Goal: Task Accomplishment & Management: Use online tool/utility

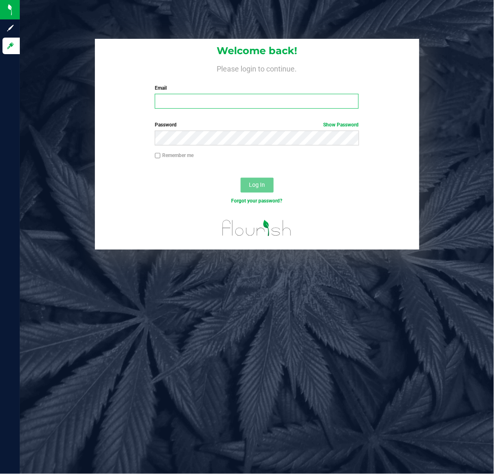
click at [286, 103] on input "Email" at bounding box center [257, 101] width 204 height 15
type input "[EMAIL_ADDRESS][DOMAIN_NAME]"
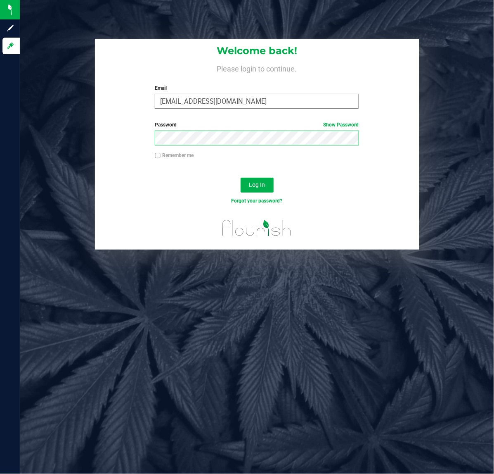
click at [241, 178] on button "Log In" at bounding box center [257, 185] width 33 height 15
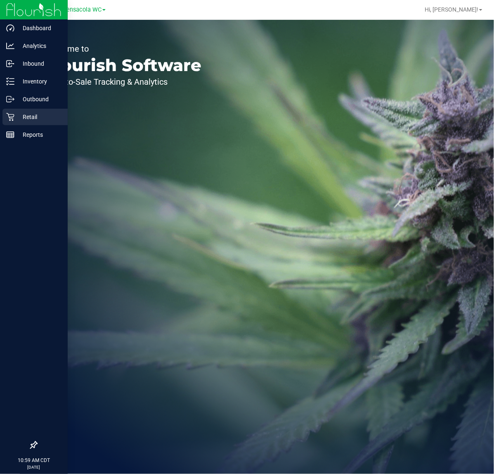
click at [28, 120] on p "Retail" at bounding box center [39, 117] width 50 height 10
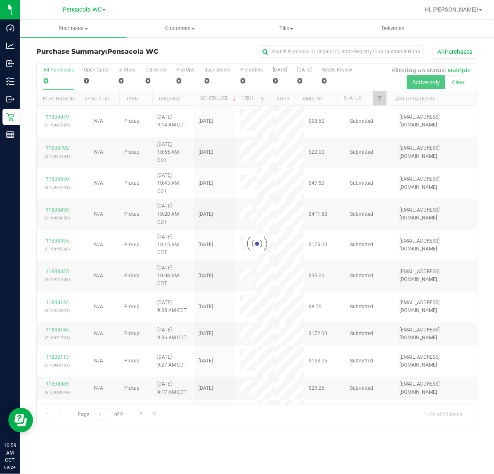
click at [383, 99] on div at bounding box center [257, 244] width 441 height 361
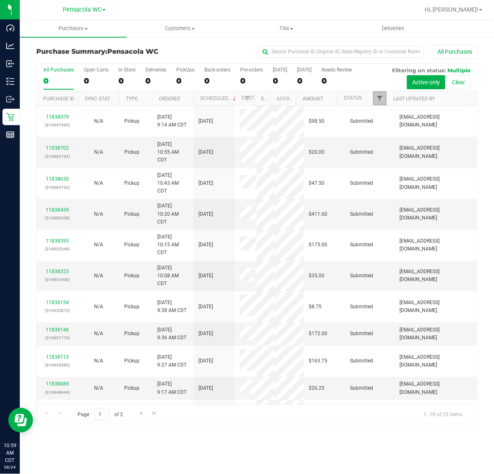
click at [378, 94] on link "Filter" at bounding box center [380, 98] width 14 height 14
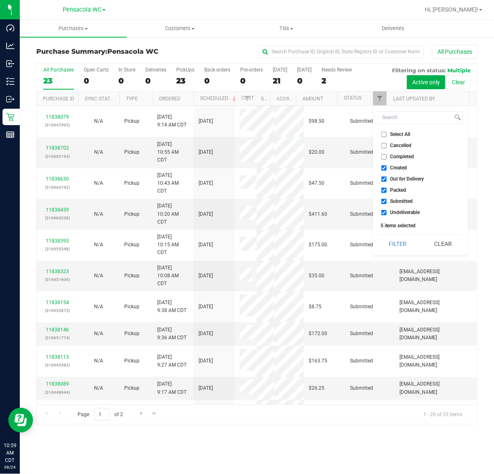
click at [401, 133] on span "Select All" at bounding box center [401, 134] width 20 height 5
click at [387, 133] on input "Select All" at bounding box center [384, 134] width 5 height 5
checkbox input "true"
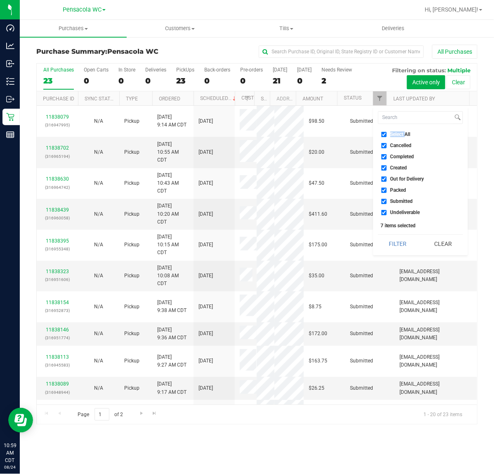
click at [401, 133] on span "Select All" at bounding box center [401, 134] width 20 height 5
click at [387, 133] on input "Select All" at bounding box center [384, 134] width 5 height 5
checkbox input "false"
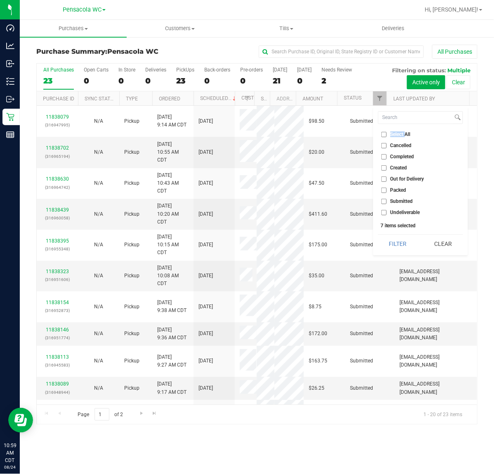
checkbox input "false"
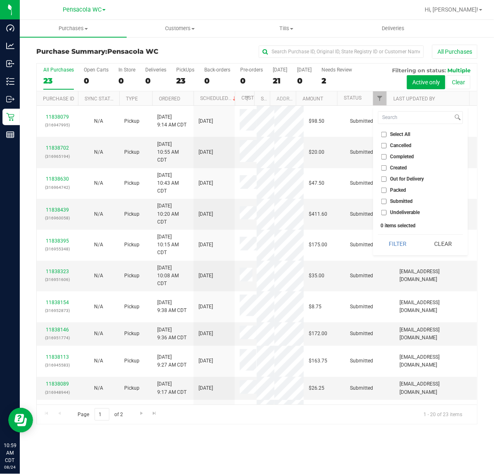
click at [394, 199] on span "Submitted" at bounding box center [402, 201] width 23 height 5
click at [387, 199] on input "Submitted" at bounding box center [384, 201] width 5 height 5
checkbox input "true"
click at [393, 240] on button "Filter" at bounding box center [398, 244] width 40 height 18
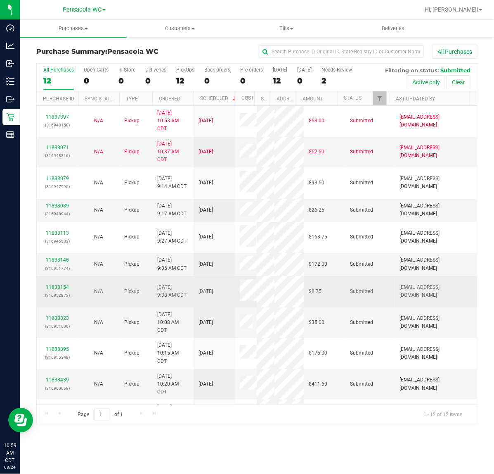
click at [224, 307] on td "[DATE]" at bounding box center [214, 291] width 41 height 31
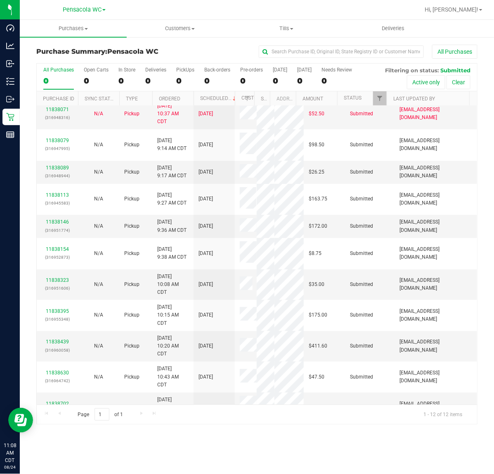
scroll to position [71, 0]
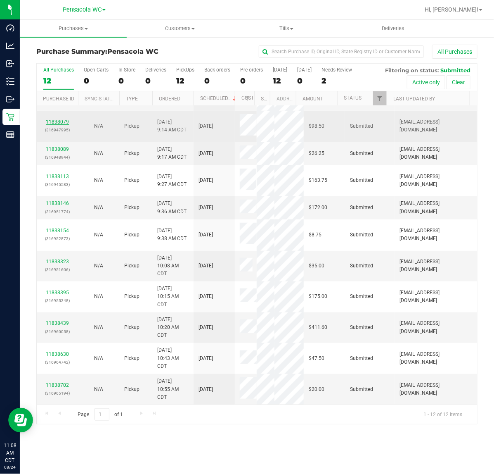
click at [56, 122] on link "11838079" at bounding box center [57, 122] width 23 height 6
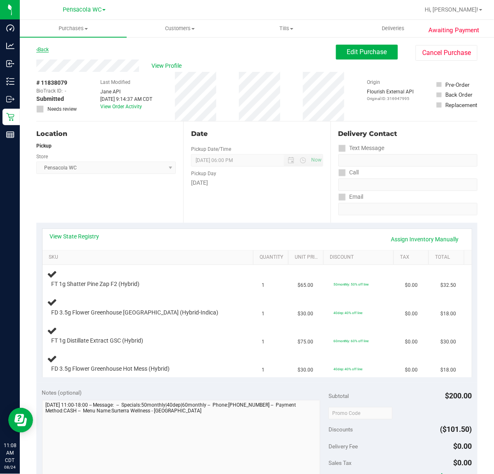
click at [45, 48] on link "Back" at bounding box center [42, 50] width 12 height 6
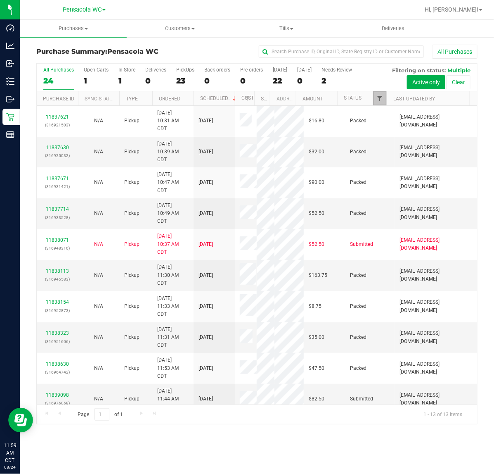
click at [380, 99] on span "Filter" at bounding box center [380, 98] width 7 height 7
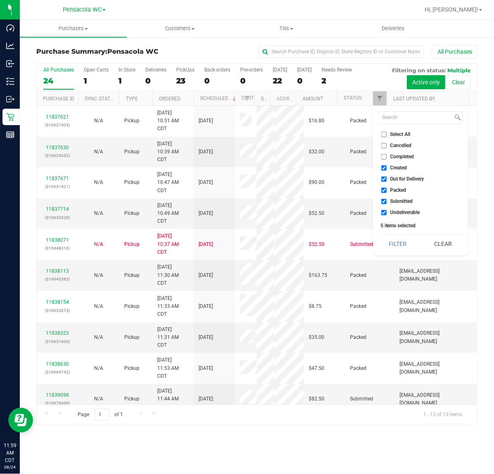
click at [387, 134] on input "Select All" at bounding box center [384, 134] width 5 height 5
checkbox input "true"
click at [385, 134] on input "Select All" at bounding box center [384, 134] width 5 height 5
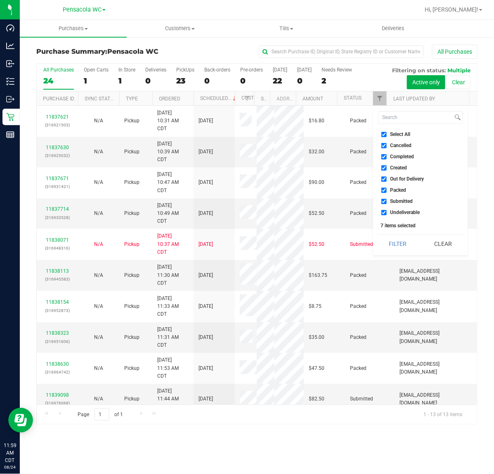
checkbox input "false"
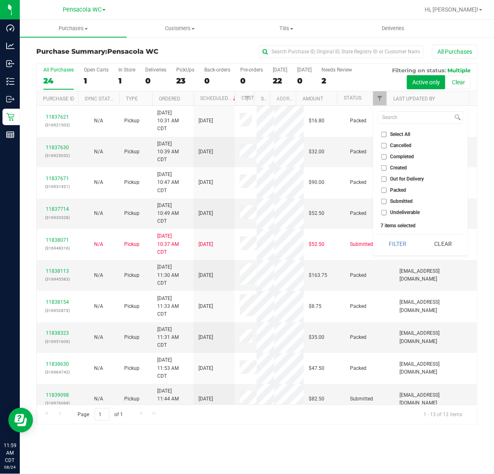
checkbox input "false"
click at [404, 201] on span "Submitted" at bounding box center [402, 201] width 23 height 5
click at [387, 201] on input "Submitted" at bounding box center [384, 201] width 5 height 5
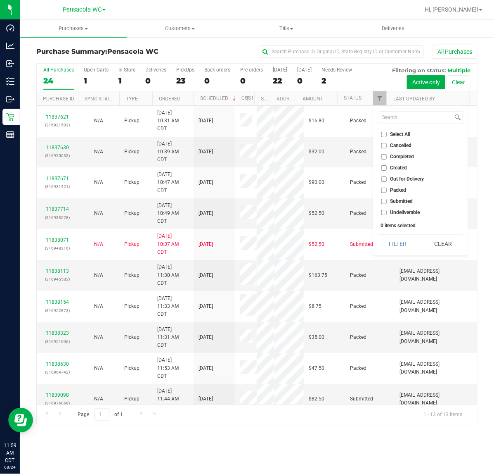
checkbox input "true"
click at [391, 244] on button "Filter" at bounding box center [398, 244] width 40 height 18
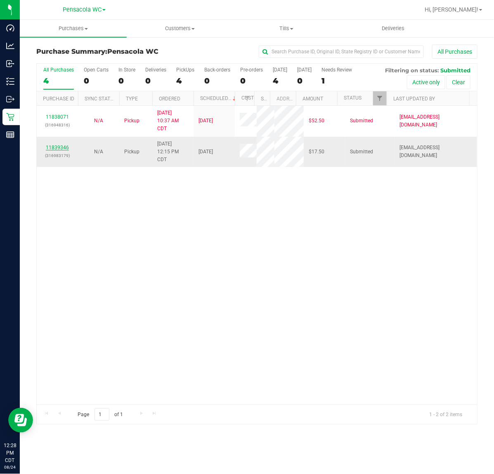
click at [50, 150] on link "11839346" at bounding box center [57, 148] width 23 height 6
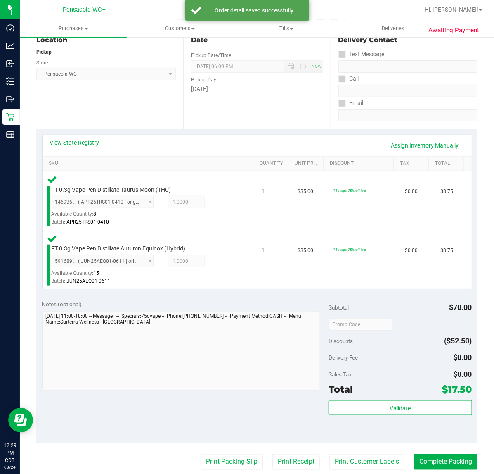
scroll to position [123, 0]
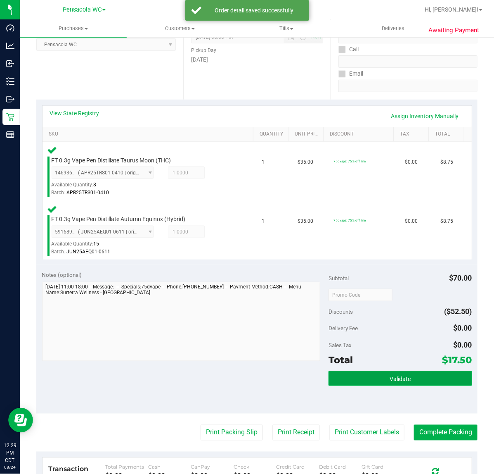
click at [391, 377] on span "Validate" at bounding box center [400, 378] width 21 height 7
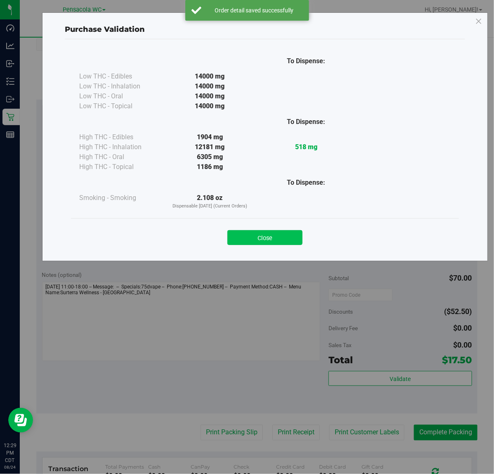
click at [273, 238] on button "Close" at bounding box center [265, 237] width 75 height 15
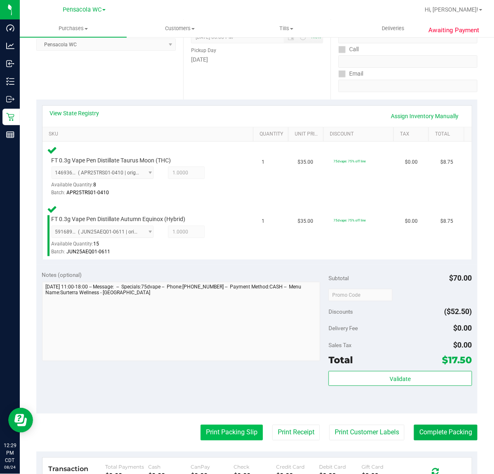
click at [246, 437] on button "Print Packing Slip" at bounding box center [232, 433] width 62 height 16
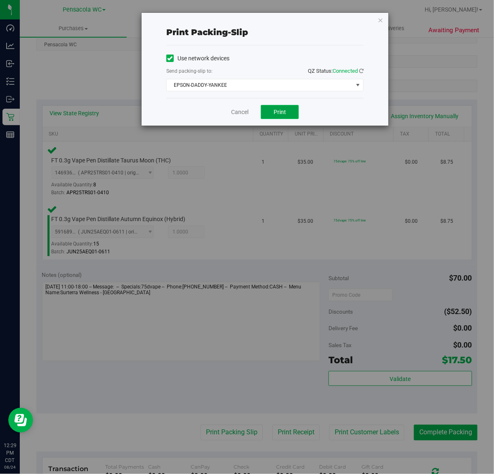
click at [289, 111] on button "Print" at bounding box center [280, 112] width 38 height 14
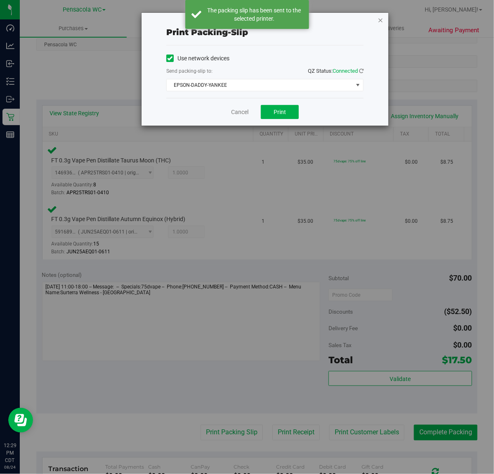
click at [381, 19] on icon "button" at bounding box center [381, 20] width 6 height 10
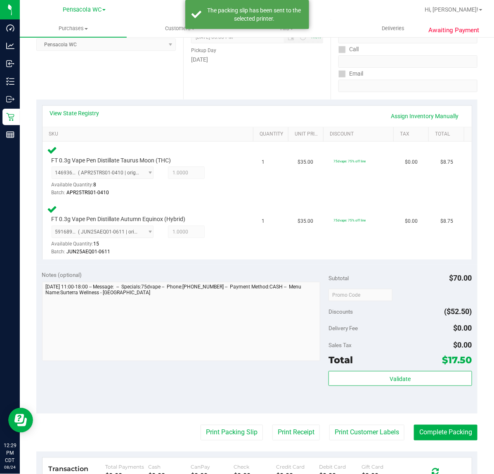
click at [461, 411] on div "Notes (optional) Subtotal $70.00 Discounts ($52.50) Delivery Fee $0.00 Sales Ta…" at bounding box center [257, 339] width 442 height 149
click at [429, 439] on button "Complete Packing" at bounding box center [446, 433] width 64 height 16
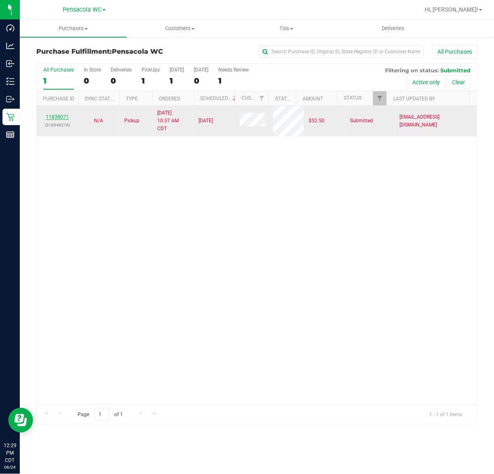
click at [62, 118] on link "11838071" at bounding box center [57, 117] width 23 height 6
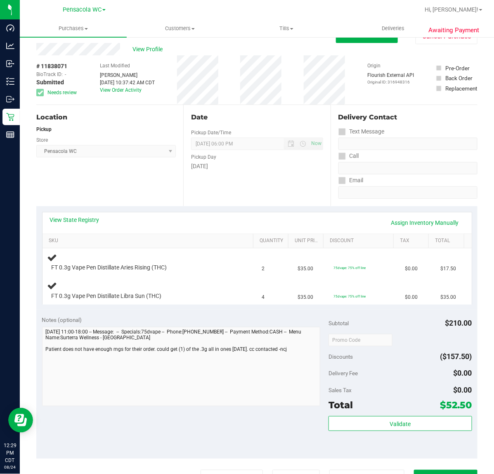
scroll to position [17, 0]
click at [81, 219] on link "View State Registry" at bounding box center [75, 219] width 50 height 8
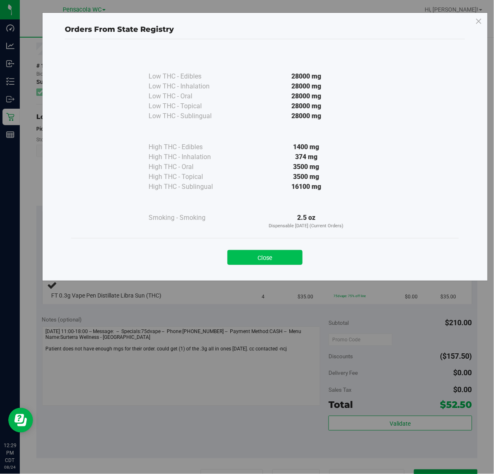
click at [278, 261] on button "Close" at bounding box center [265, 257] width 75 height 15
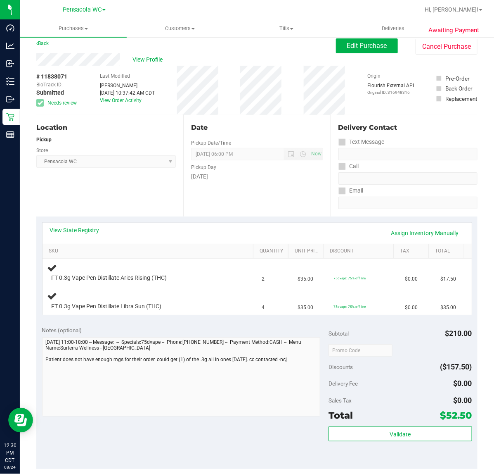
scroll to position [0, 0]
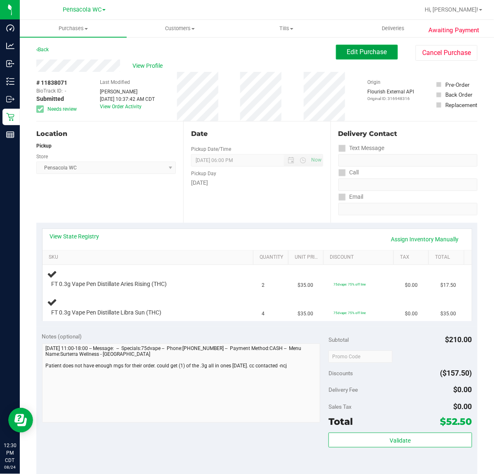
click at [372, 56] on button "Edit Purchase" at bounding box center [367, 52] width 62 height 15
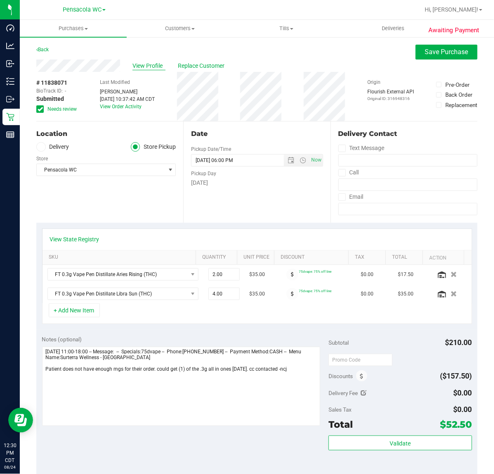
click at [150, 65] on span "View Profile" at bounding box center [149, 66] width 33 height 9
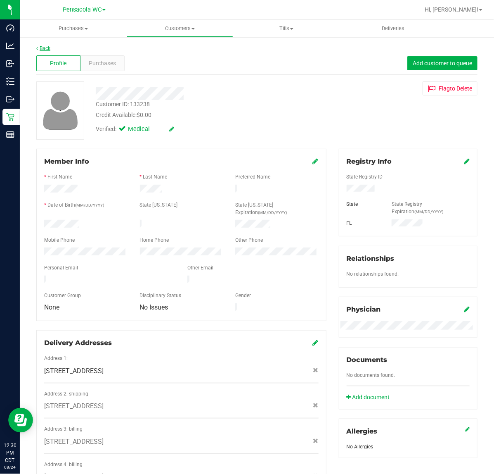
click at [46, 47] on link "Back" at bounding box center [43, 48] width 14 height 6
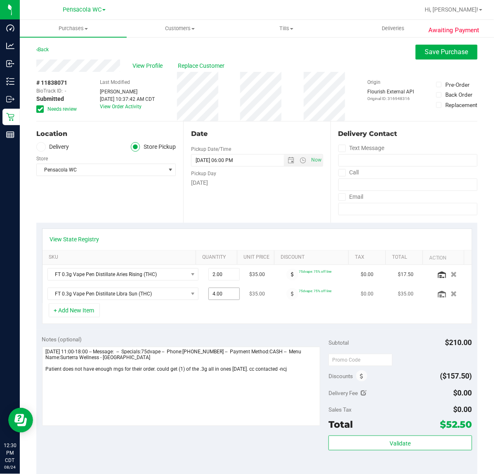
click at [209, 294] on span "4.00 4" at bounding box center [224, 293] width 31 height 12
type input "1"
type input "1.00"
click at [448, 271] on button "button" at bounding box center [454, 274] width 13 height 8
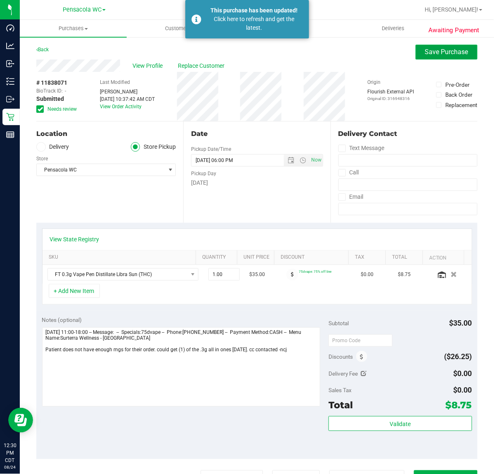
click at [447, 53] on span "Save Purchase" at bounding box center [446, 52] width 43 height 8
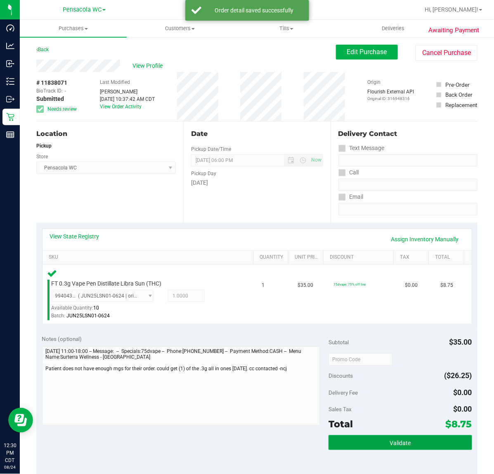
click at [392, 438] on button "Validate" at bounding box center [400, 442] width 143 height 15
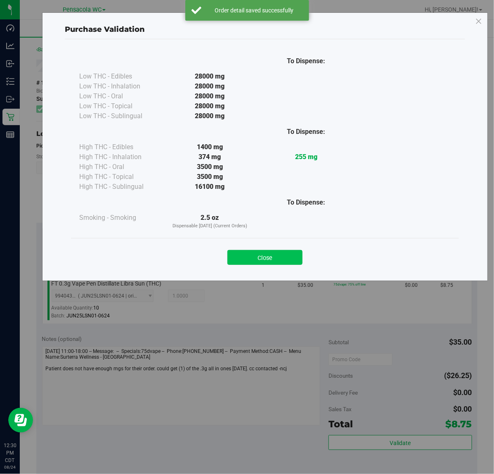
click at [287, 254] on button "Close" at bounding box center [265, 257] width 75 height 15
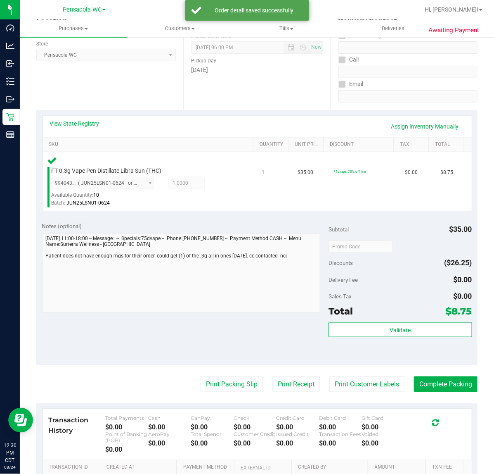
scroll to position [123, 0]
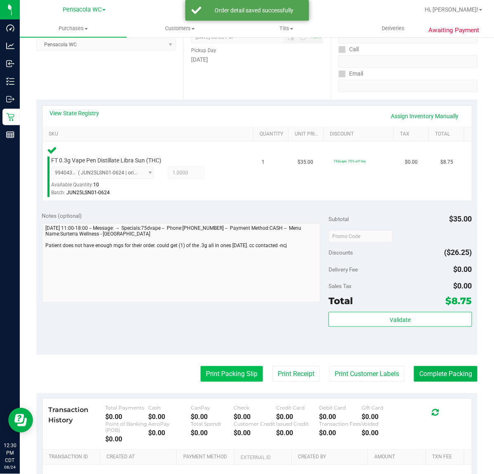
click at [227, 373] on button "Print Packing Slip" at bounding box center [232, 374] width 62 height 16
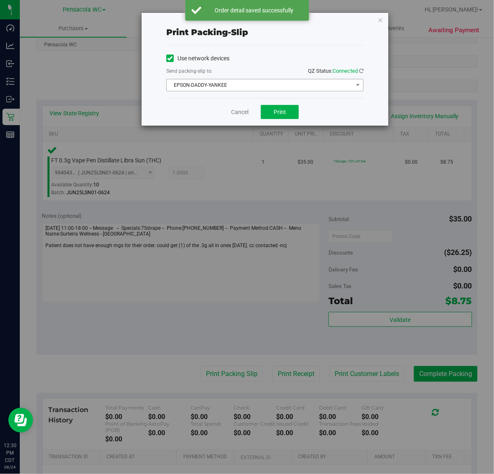
click at [268, 83] on span "EPSON-DADDY-YANKEE" at bounding box center [260, 85] width 186 height 12
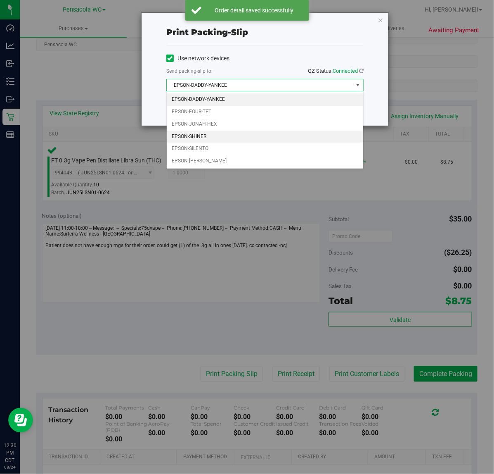
click at [214, 135] on li "EPSON-SHINER" at bounding box center [265, 137] width 197 height 12
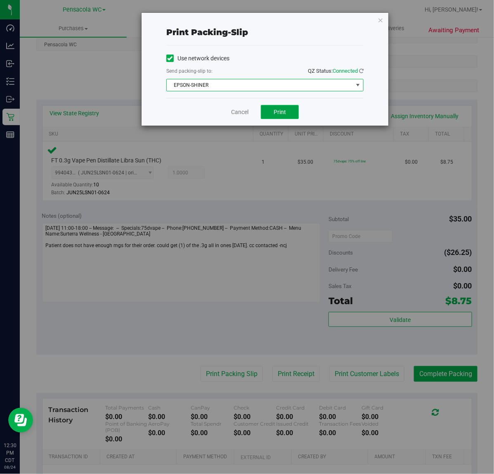
click at [286, 119] on button "Print" at bounding box center [280, 112] width 38 height 14
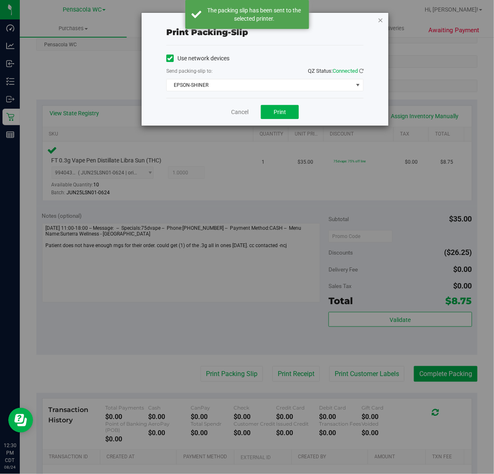
click at [381, 19] on icon "button" at bounding box center [381, 20] width 6 height 10
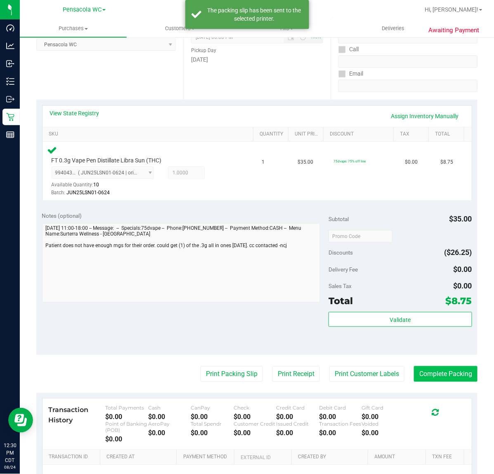
click at [457, 373] on button "Complete Packing" at bounding box center [446, 374] width 64 height 16
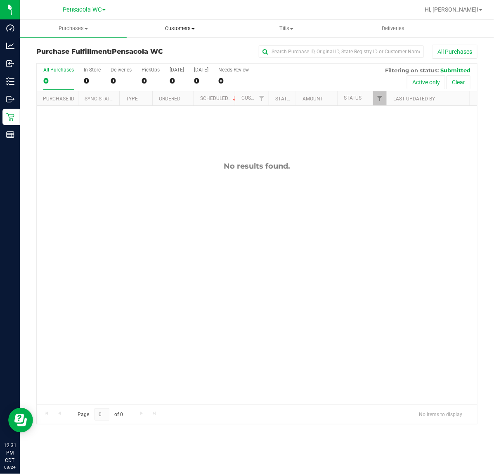
click at [172, 33] on uib-tab-heading "Customers All customers Add a new customer All physicians" at bounding box center [180, 28] width 106 height 17
click at [171, 47] on span "All customers" at bounding box center [156, 49] width 59 height 7
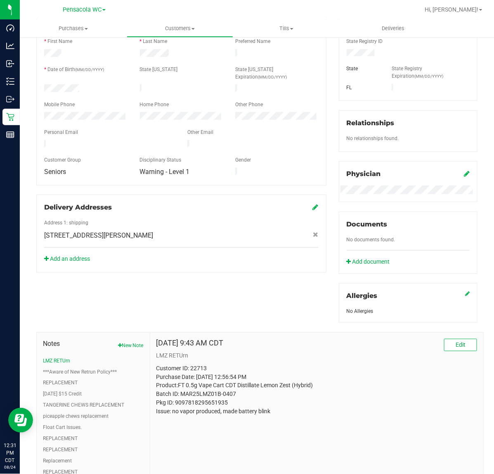
scroll to position [197, 0]
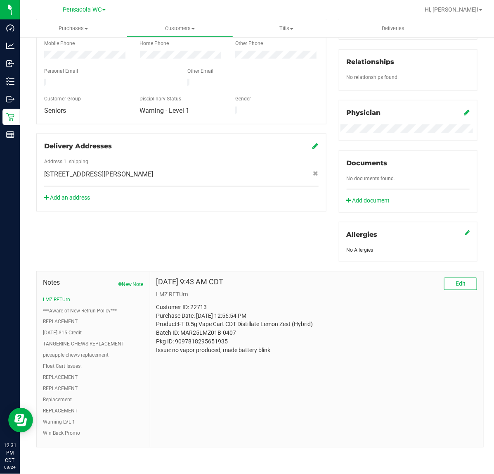
click at [109, 310] on button "***Aware of New Retrun Policy***" at bounding box center [80, 310] width 74 height 7
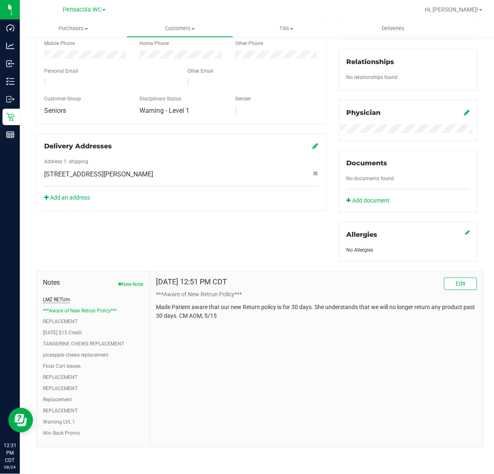
click at [62, 298] on button "LMZ RETUrn" at bounding box center [56, 299] width 27 height 7
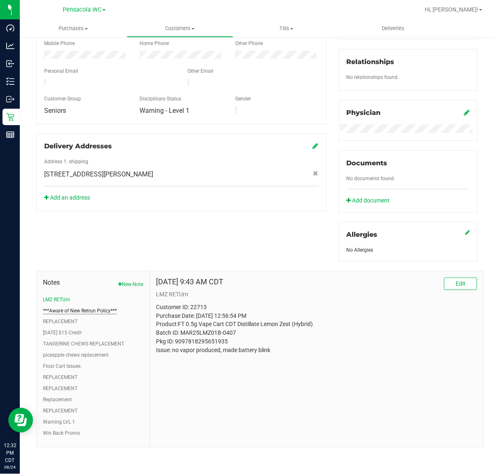
click at [73, 310] on button "***Aware of New Retrun Policy***" at bounding box center [80, 310] width 74 height 7
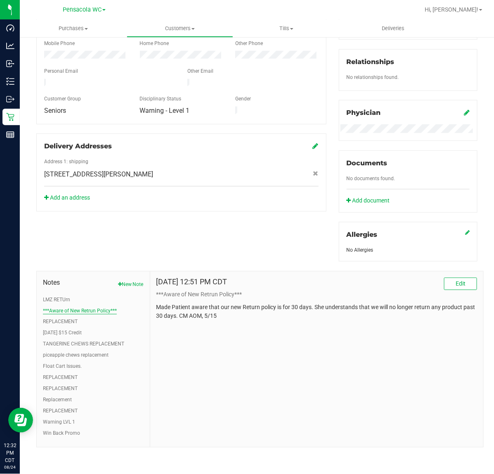
click at [73, 321] on button "REPLACEMENT" at bounding box center [60, 321] width 35 height 7
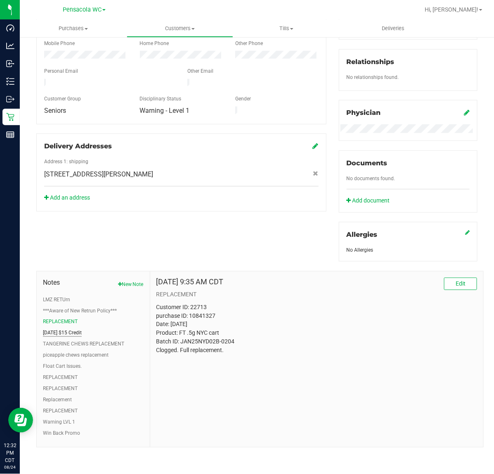
click at [74, 332] on button "01/24/2023 $15 Credit" at bounding box center [62, 332] width 39 height 7
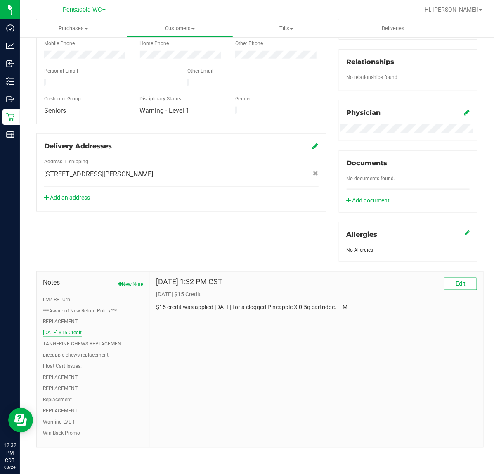
click at [88, 346] on button "TANGERINE CHEWS REPLACEMENT" at bounding box center [83, 343] width 81 height 7
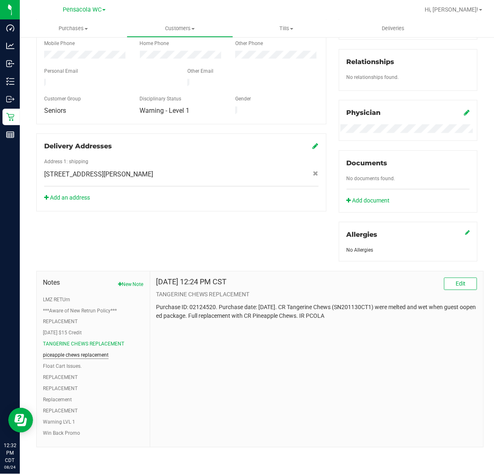
click at [102, 354] on button "piceapple chews replacement" at bounding box center [76, 354] width 66 height 7
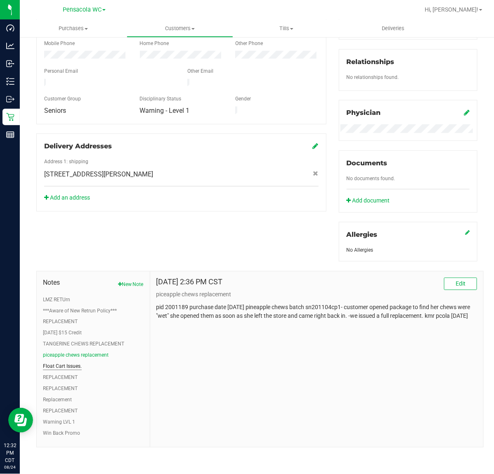
click at [67, 366] on button "Float Cart Issues." at bounding box center [62, 366] width 39 height 7
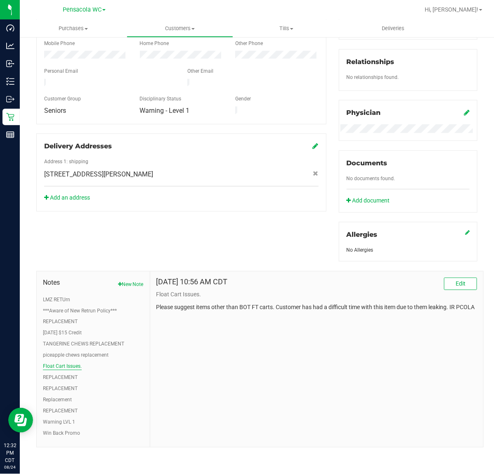
click at [69, 370] on button "Float Cart Issues." at bounding box center [62, 366] width 39 height 7
click at [59, 398] on button "Replacement" at bounding box center [57, 399] width 29 height 7
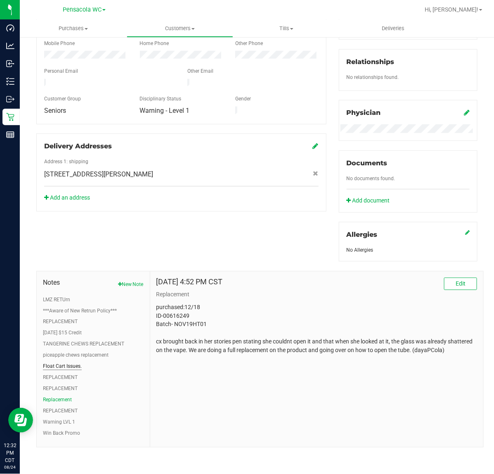
click at [66, 366] on button "Float Cart Issues." at bounding box center [62, 366] width 39 height 7
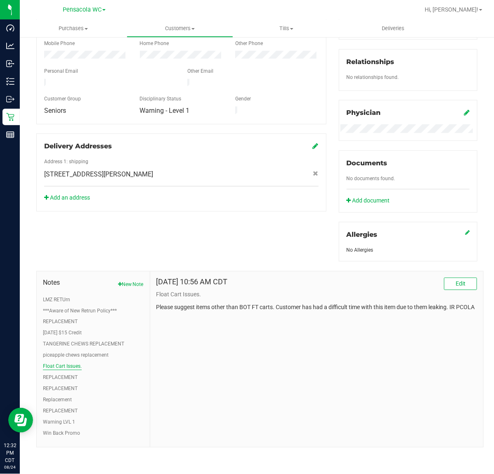
click at [67, 332] on button "01/24/2023 $15 Credit" at bounding box center [62, 332] width 39 height 7
click at [69, 300] on button "LMZ RETUrn" at bounding box center [56, 299] width 27 height 7
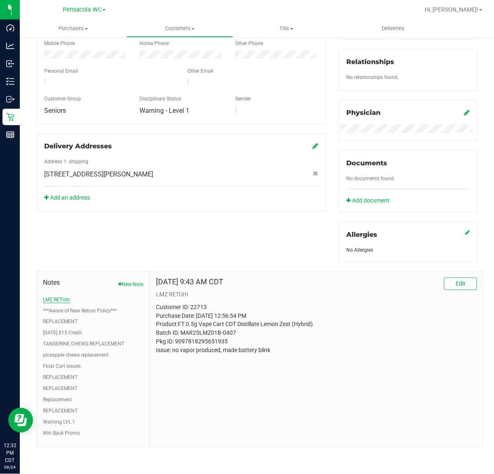
click at [288, 356] on div "May 22, 2025 9:43 AM CDT Edit LMZ RETUrn Customer ID: 22713 Purchase Date: May …" at bounding box center [316, 359] width 333 height 176
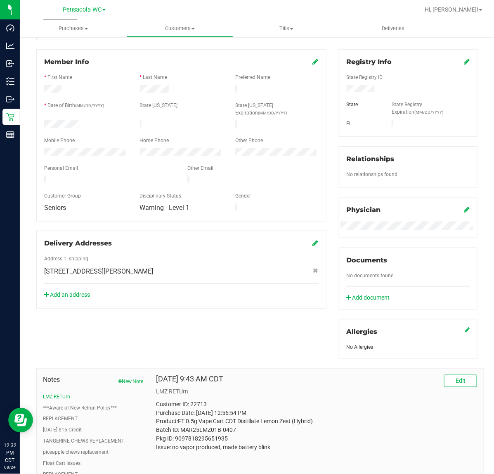
scroll to position [0, 0]
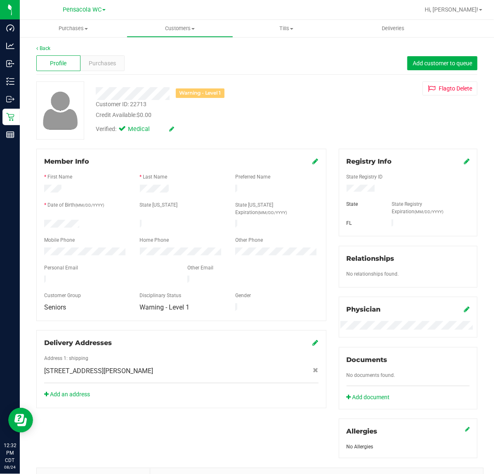
click at [46, 50] on link "Back" at bounding box center [43, 48] width 14 height 6
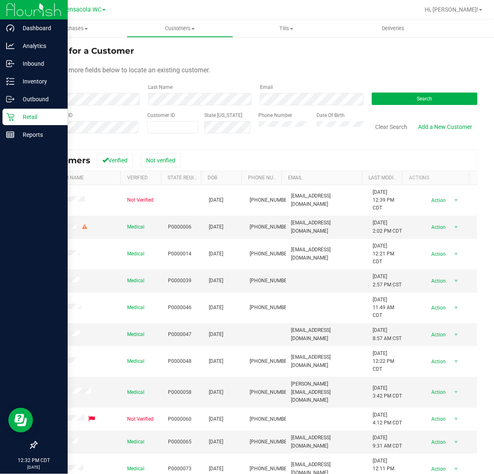
click at [6, 114] on icon at bounding box center [10, 117] width 8 height 8
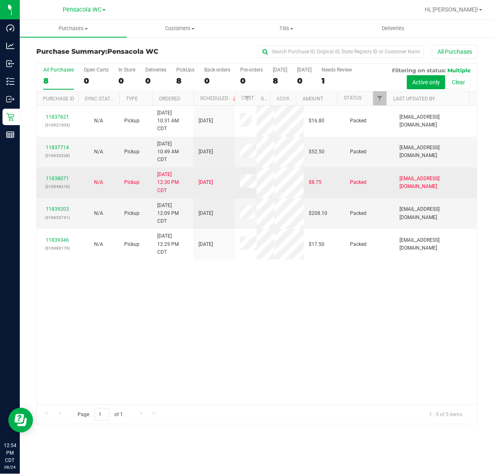
click at [194, 197] on td "[DATE]" at bounding box center [214, 182] width 41 height 31
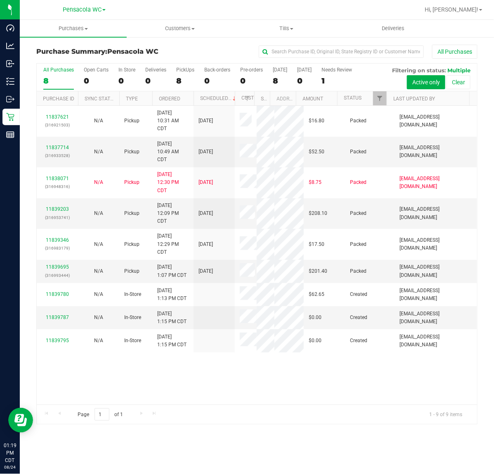
click at [195, 50] on div "All Purchases" at bounding box center [330, 52] width 294 height 14
click at [209, 54] on div "All Purchases" at bounding box center [330, 52] width 294 height 14
click at [12, 83] on icon at bounding box center [10, 81] width 8 height 8
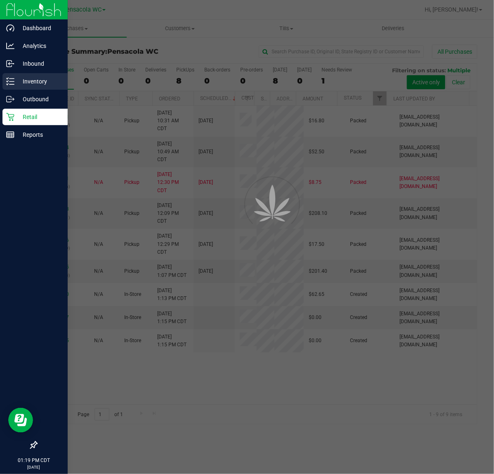
click at [36, 84] on p "Inventory" at bounding box center [39, 81] width 50 height 10
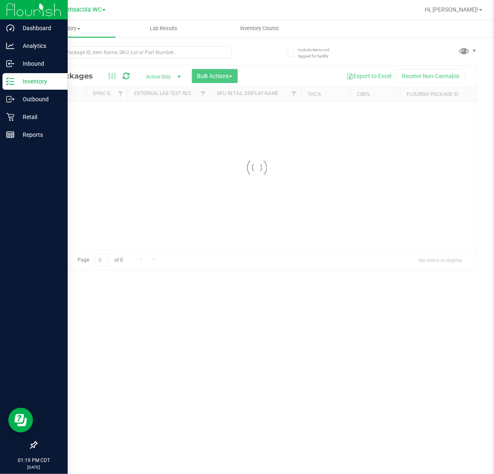
click at [131, 67] on div at bounding box center [257, 168] width 441 height 204
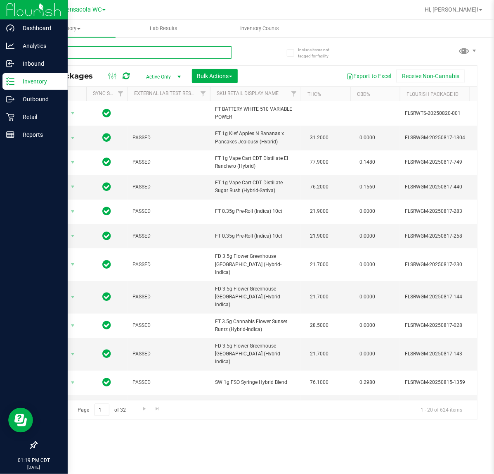
click at [129, 53] on input "text" at bounding box center [134, 52] width 196 height 12
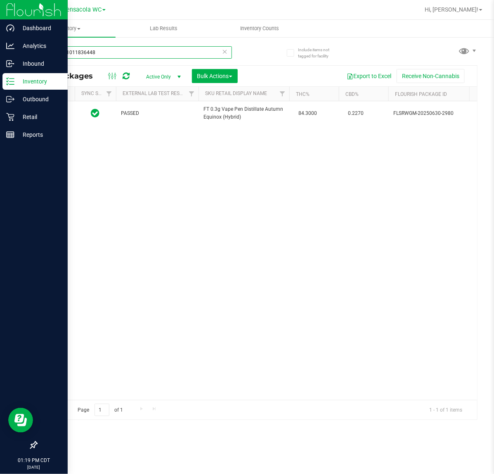
scroll to position [0, 0]
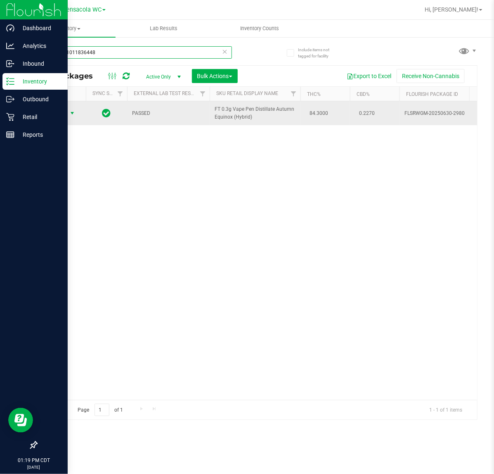
type input "5743181011836448"
click at [73, 114] on span "select" at bounding box center [72, 113] width 7 height 7
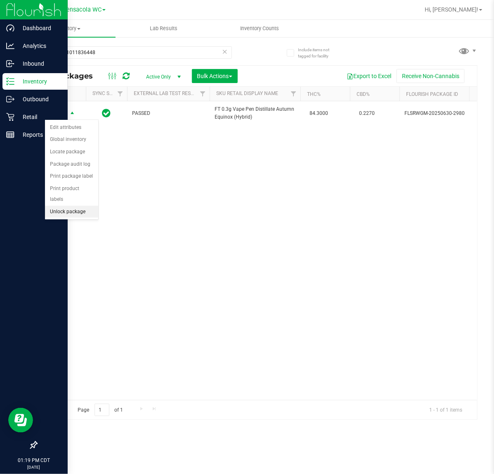
click at [78, 206] on li "Unlock package" at bounding box center [71, 212] width 53 height 12
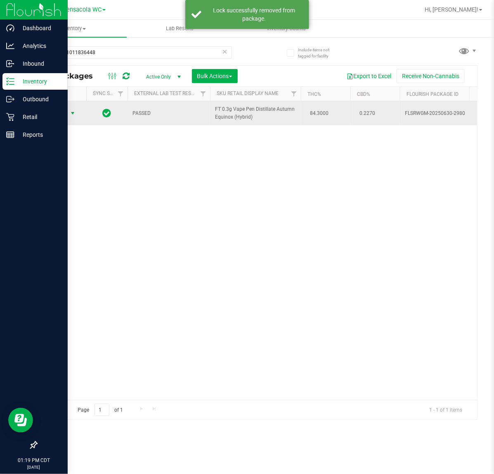
click at [73, 116] on span "select" at bounding box center [72, 113] width 7 height 7
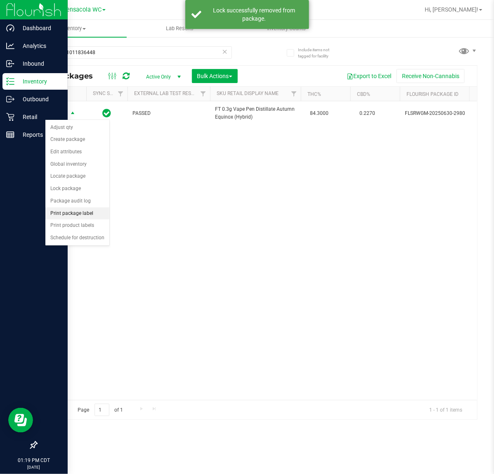
click at [89, 213] on li "Print package label" at bounding box center [77, 213] width 64 height 12
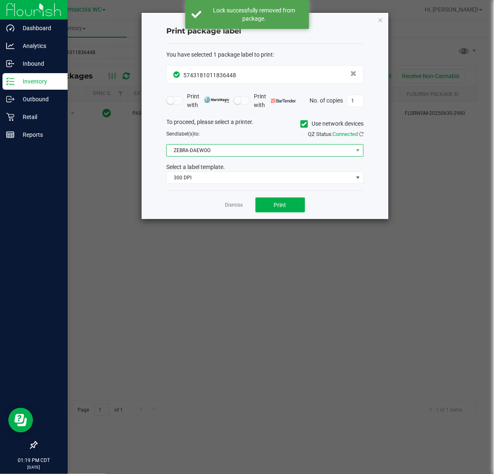
click at [224, 151] on span "ZEBRA-DAEWOO" at bounding box center [260, 151] width 186 height 12
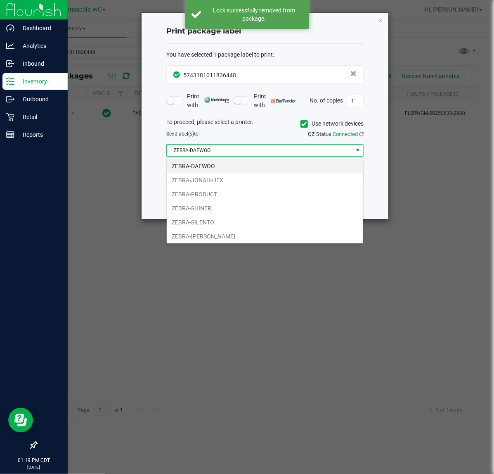
scroll to position [13, 197]
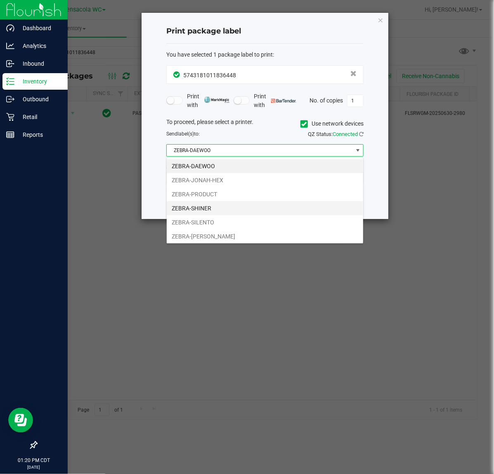
click at [212, 209] on li "ZEBRA-SHINER" at bounding box center [265, 208] width 197 height 14
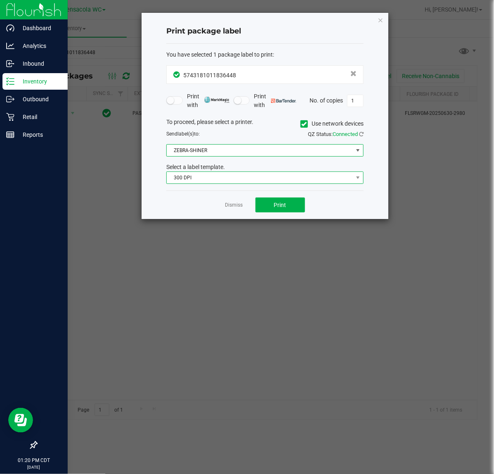
click at [207, 173] on span "300 DPI" at bounding box center [260, 178] width 186 height 12
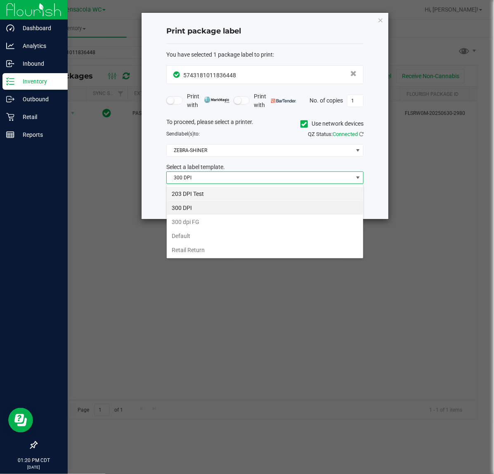
click at [211, 195] on li "203 DPI Test" at bounding box center [265, 194] width 197 height 14
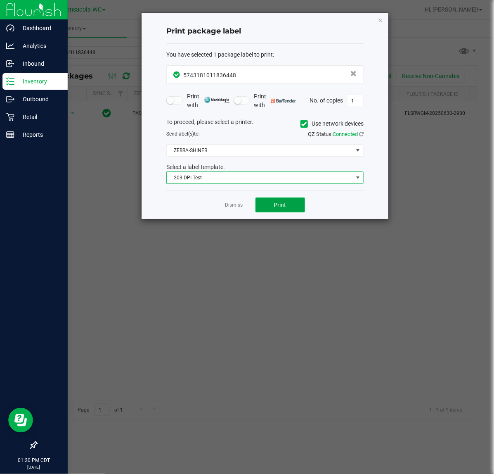
click at [297, 206] on button "Print" at bounding box center [281, 204] width 50 height 15
click at [227, 203] on link "Dismiss" at bounding box center [235, 205] width 18 height 7
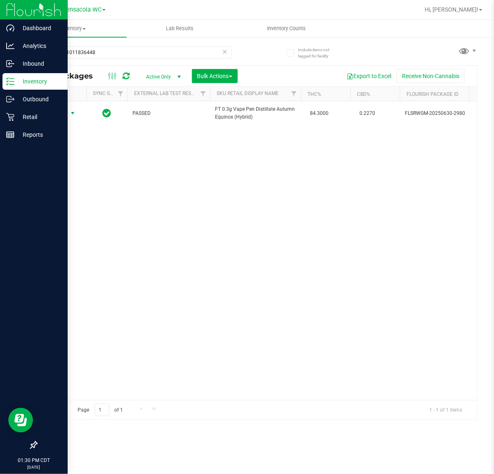
click at [225, 52] on icon at bounding box center [225, 51] width 6 height 10
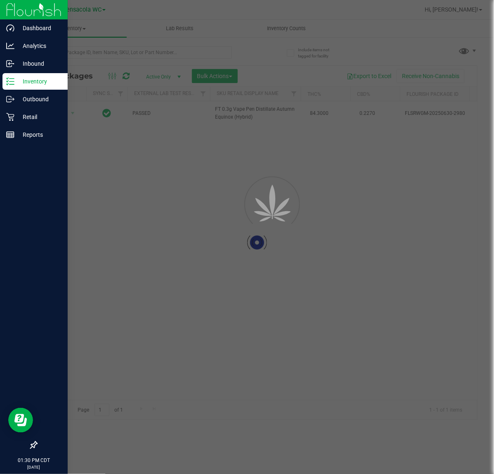
click at [135, 59] on div at bounding box center [247, 237] width 494 height 474
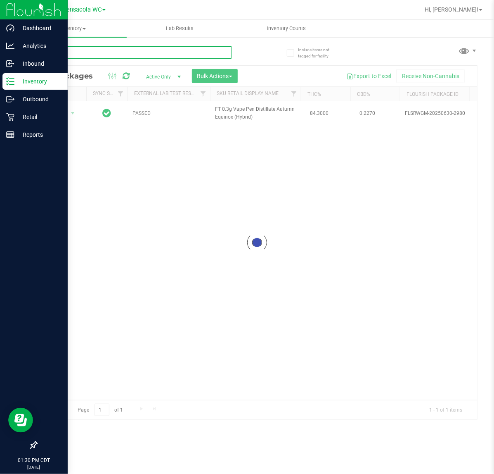
click at [149, 52] on input "text" at bounding box center [134, 52] width 196 height 12
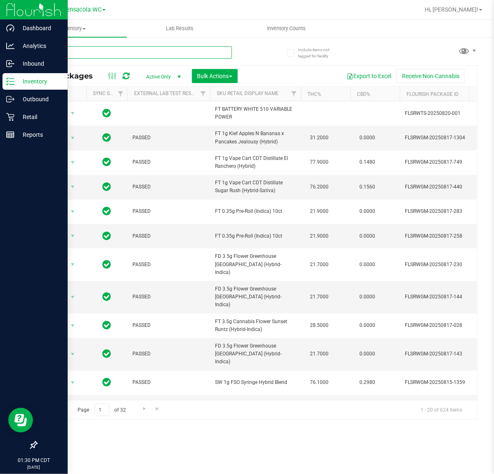
click at [133, 52] on input "text" at bounding box center [134, 52] width 196 height 12
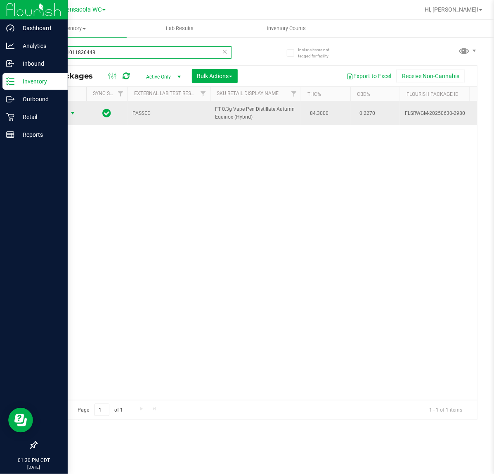
type input "5743181011836448"
click at [70, 114] on span "select" at bounding box center [72, 113] width 7 height 7
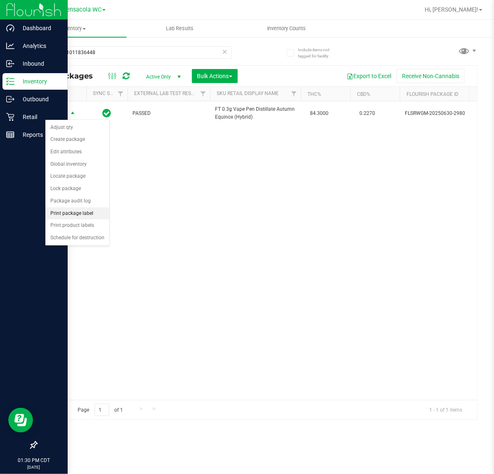
click at [82, 214] on li "Print package label" at bounding box center [77, 213] width 64 height 12
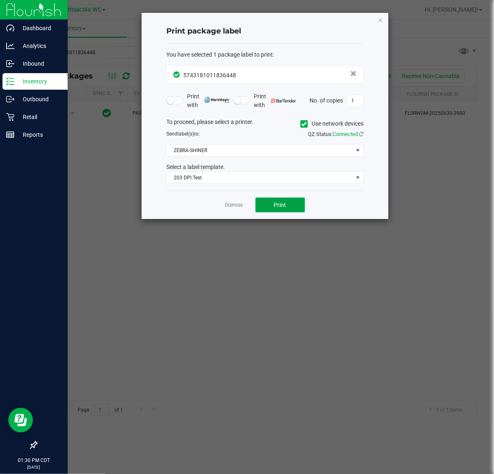
click at [288, 209] on button "Print" at bounding box center [281, 204] width 50 height 15
click at [232, 203] on link "Dismiss" at bounding box center [235, 205] width 18 height 7
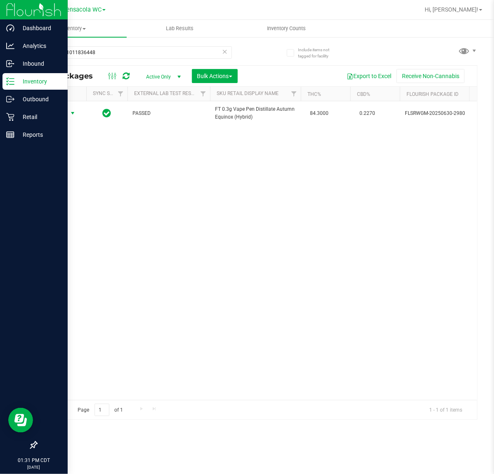
click at [225, 51] on icon at bounding box center [225, 51] width 6 height 10
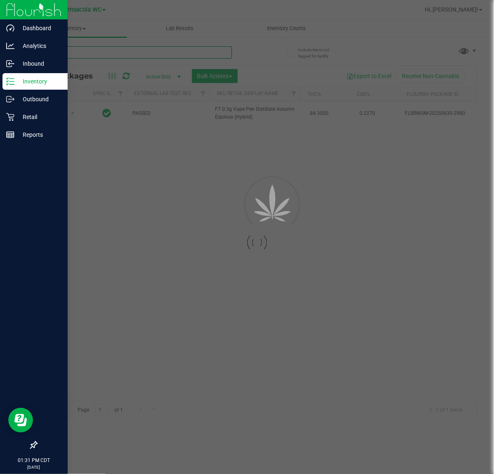
click at [143, 56] on input "text" at bounding box center [134, 52] width 196 height 12
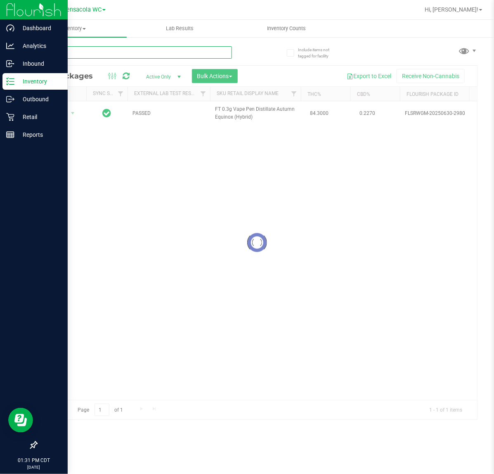
click at [114, 53] on input "text" at bounding box center [134, 52] width 196 height 12
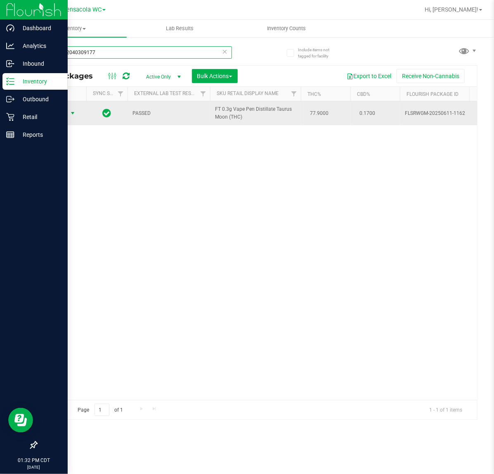
type input "4824792040309177"
click at [72, 114] on span "select" at bounding box center [72, 113] width 7 height 7
click at [73, 114] on span "select" at bounding box center [72, 113] width 7 height 7
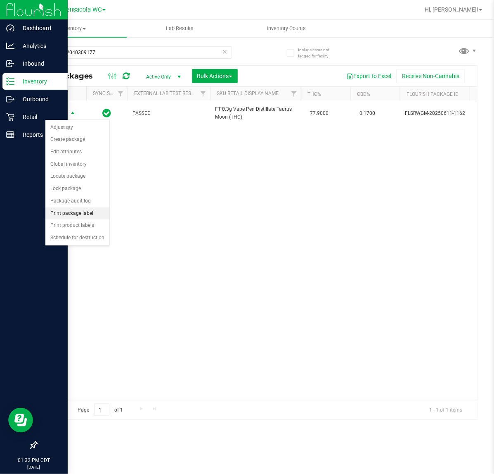
click at [58, 215] on li "Print package label" at bounding box center [77, 213] width 64 height 12
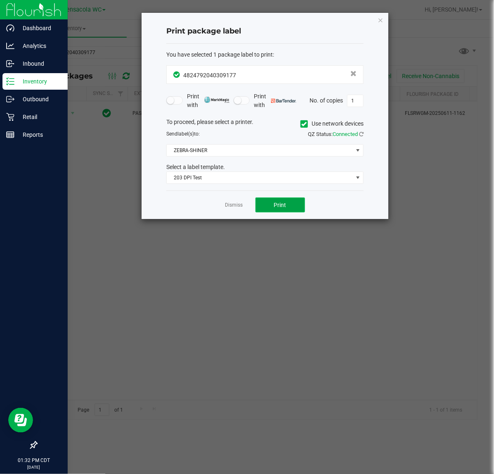
click at [272, 204] on button "Print" at bounding box center [281, 204] width 50 height 15
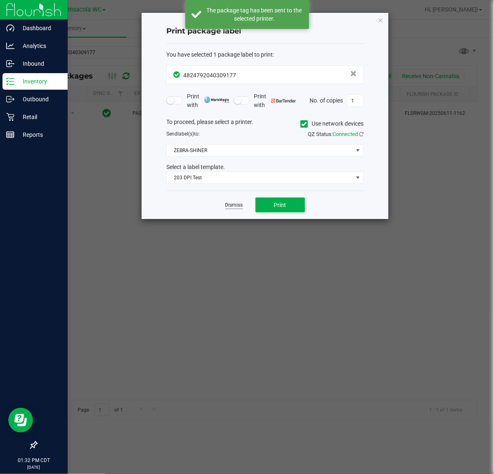
click at [230, 206] on link "Dismiss" at bounding box center [235, 205] width 18 height 7
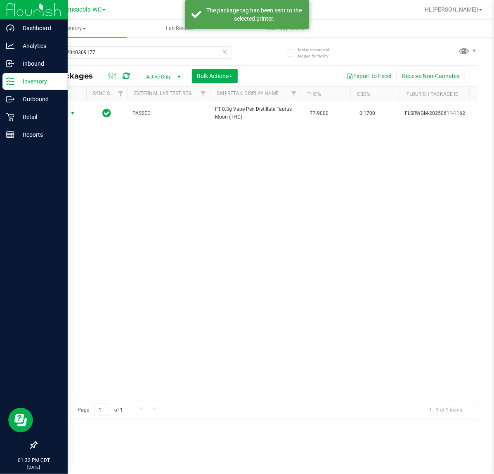
click at [161, 219] on div "Action Action Adjust qty Create package Edit attributes Global inventory Locate…" at bounding box center [257, 250] width 441 height 299
click at [154, 230] on div "Action Action Adjust qty Create package Edit attributes Global inventory Locate…" at bounding box center [257, 250] width 441 height 299
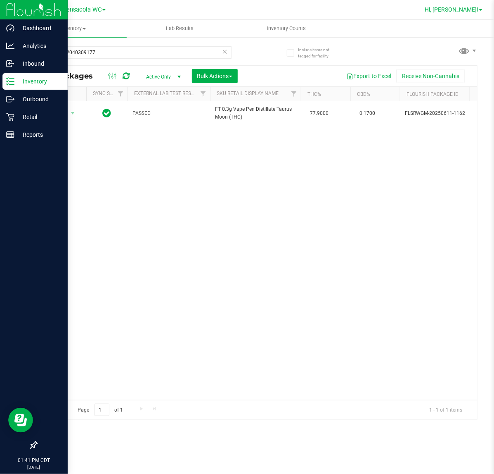
click at [453, 11] on span "Hi, [PERSON_NAME]!" at bounding box center [452, 9] width 54 height 7
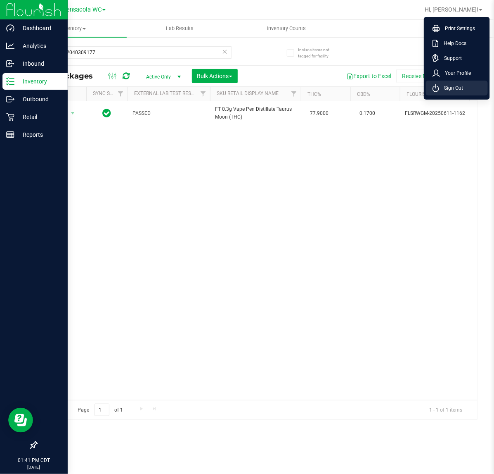
click at [433, 88] on icon at bounding box center [436, 88] width 7 height 8
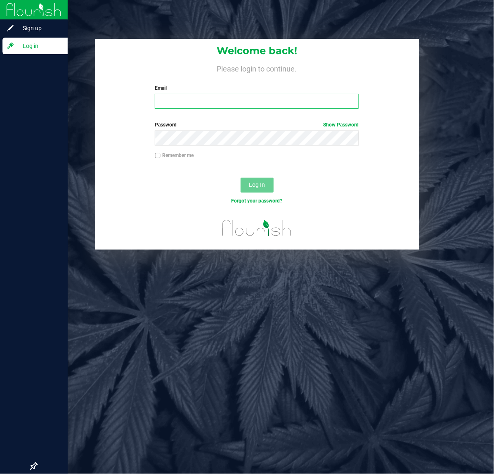
click at [182, 102] on input "Email" at bounding box center [257, 101] width 204 height 15
type input "kzott@liveparallel.com"
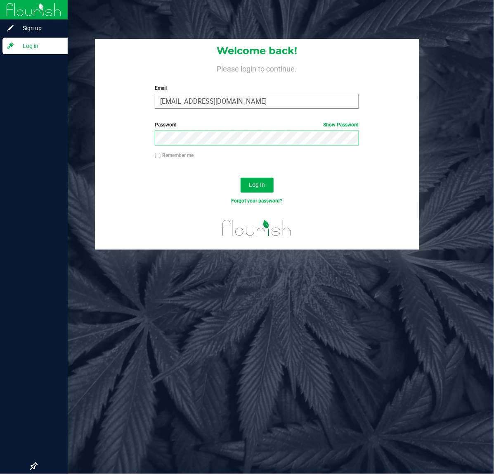
click at [241, 178] on button "Log In" at bounding box center [257, 185] width 33 height 15
